Goal: Navigation & Orientation: Find specific page/section

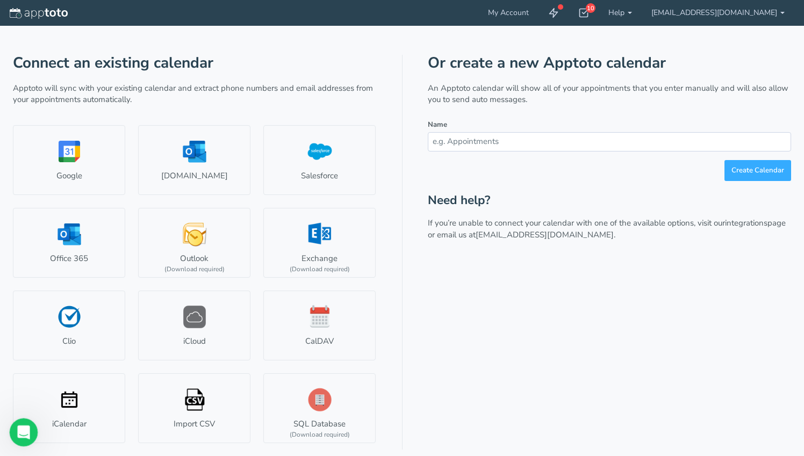
click at [15, 437] on div "Open Intercom Messenger" at bounding box center [21, 430] width 35 height 35
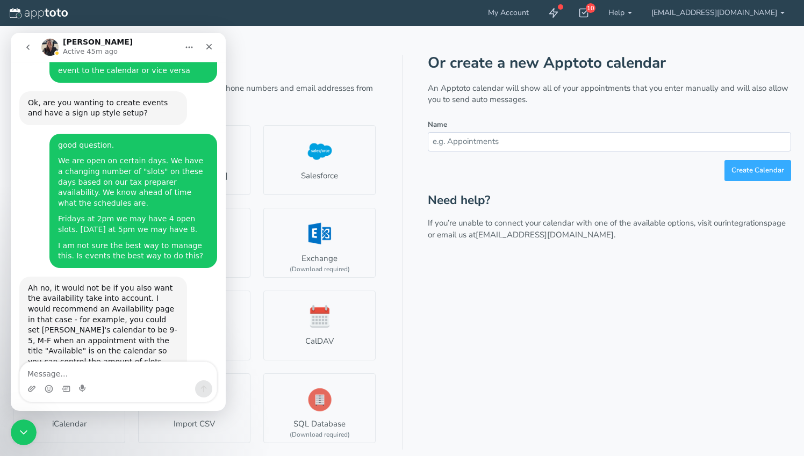
scroll to position [1696, 0]
click at [450, 297] on div "Or create a new Apptoto calendar An Apptoto calendar will show all of your appo…" at bounding box center [609, 252] width 363 height 395
click at [589, 15] on icon at bounding box center [583, 13] width 11 height 11
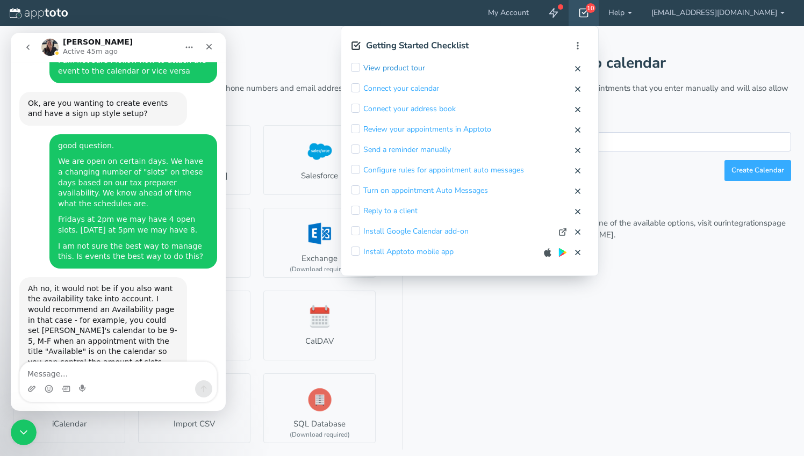
click at [425, 70] on link "View product tour" at bounding box center [394, 68] width 62 height 11
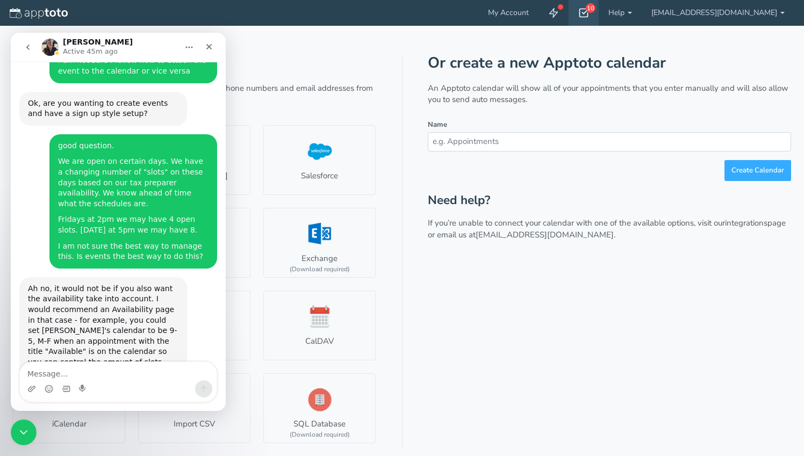
click at [589, 10] on icon at bounding box center [583, 13] width 11 height 11
click at [206, 50] on icon "Close" at bounding box center [209, 46] width 9 height 9
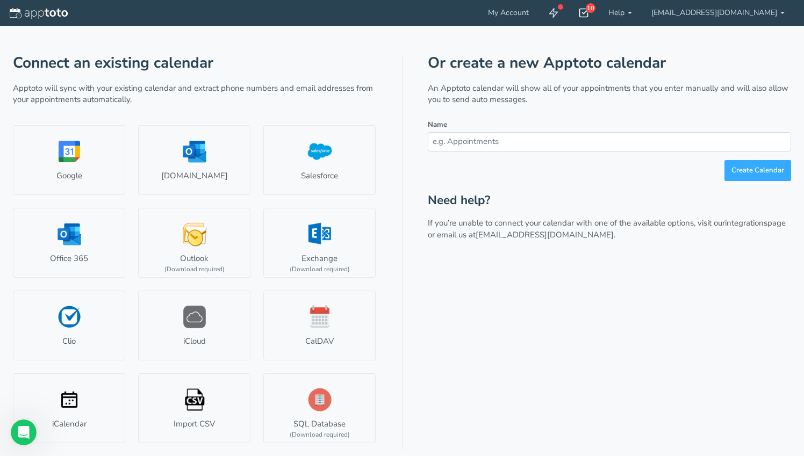
click at [588, 15] on use at bounding box center [584, 13] width 9 height 8
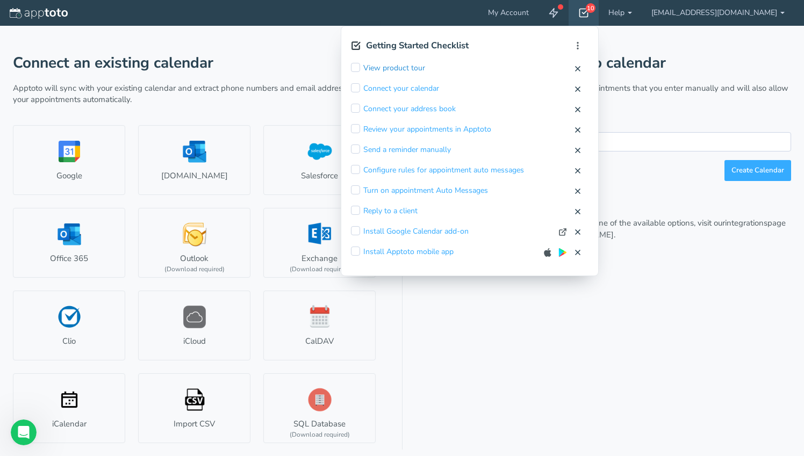
click at [425, 66] on link "View product tour" at bounding box center [394, 68] width 62 height 11
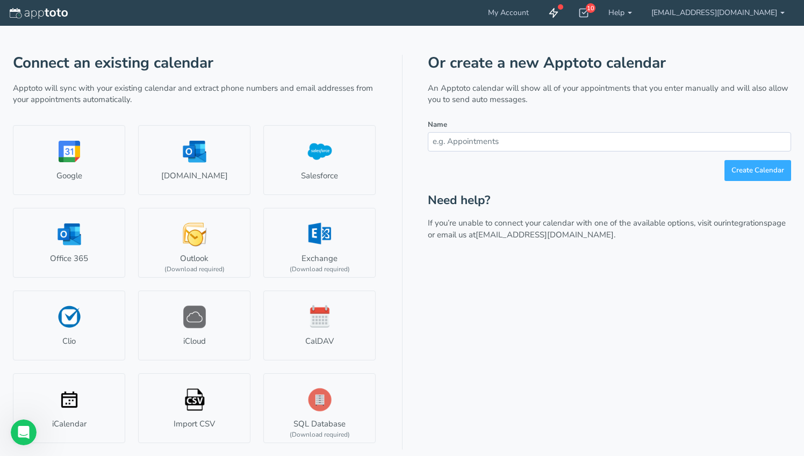
click at [559, 12] on icon at bounding box center [553, 13] width 11 height 11
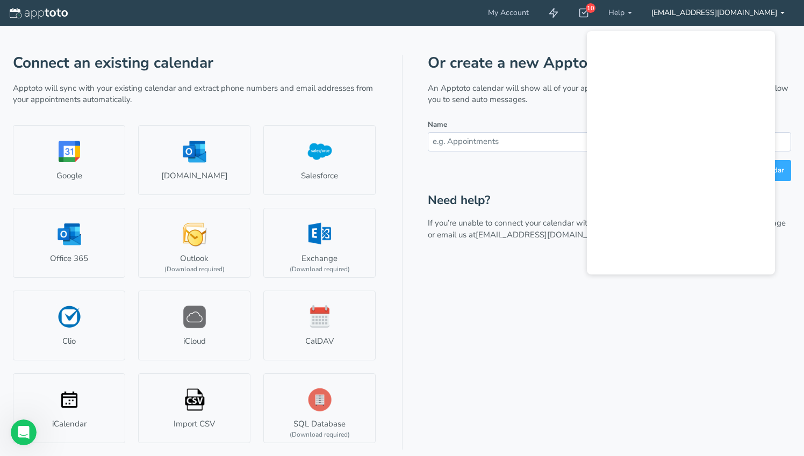
click at [732, 11] on link "[EMAIL_ADDRESS][DOMAIN_NAME]" at bounding box center [717, 13] width 153 height 26
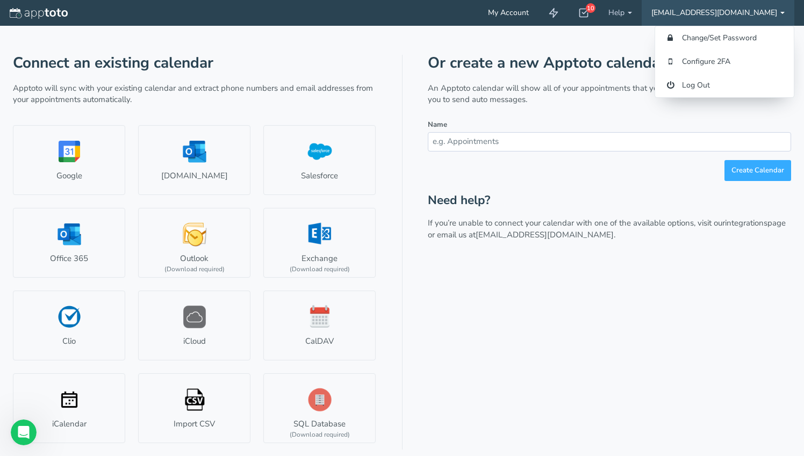
click at [538, 10] on link "My Account" at bounding box center [508, 13] width 60 height 26
